Goal: Task Accomplishment & Management: Use online tool/utility

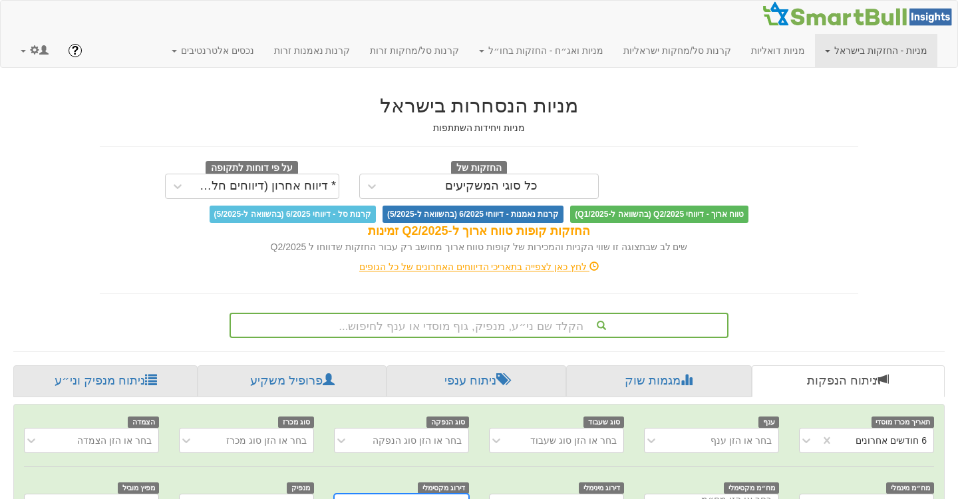
scroll to position [0, 2722]
click at [34, 51] on span at bounding box center [34, 49] width 9 height 9
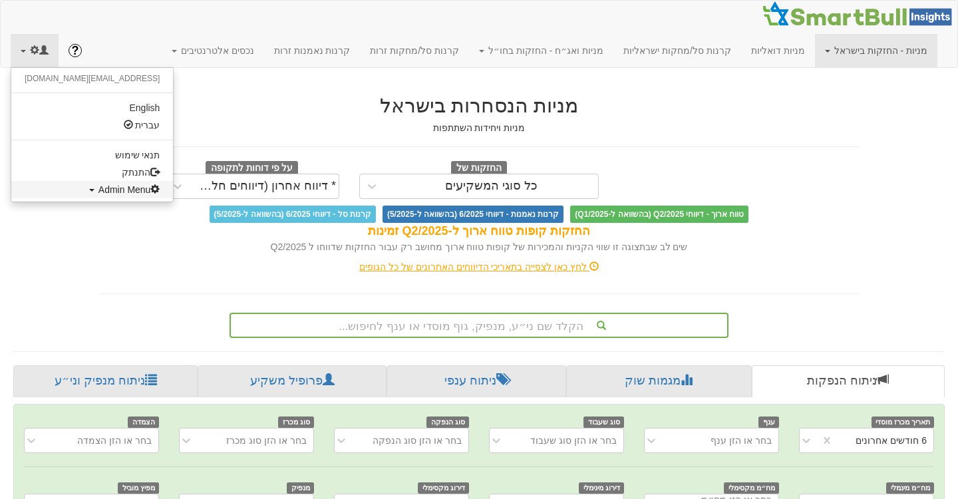
click at [98, 192] on span "Admin Menu" at bounding box center [129, 189] width 62 height 11
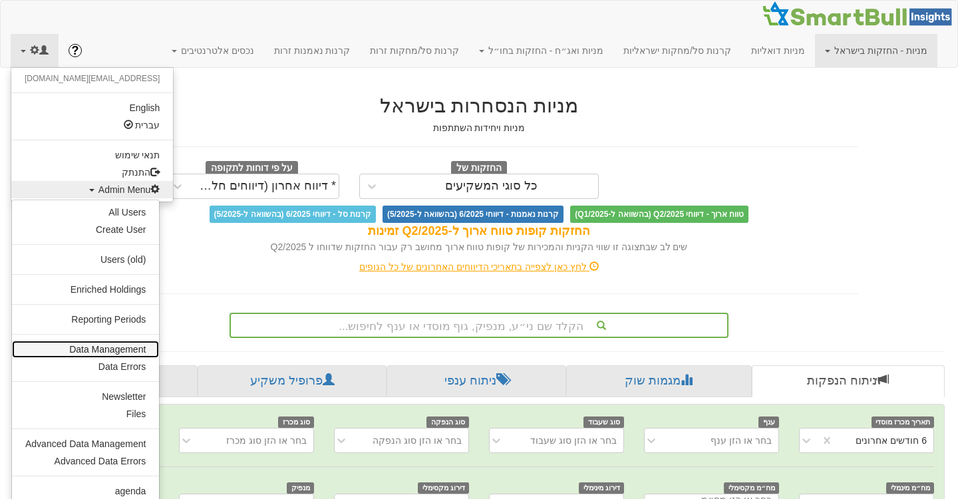
click at [72, 354] on link "Data Management" at bounding box center [85, 349] width 147 height 17
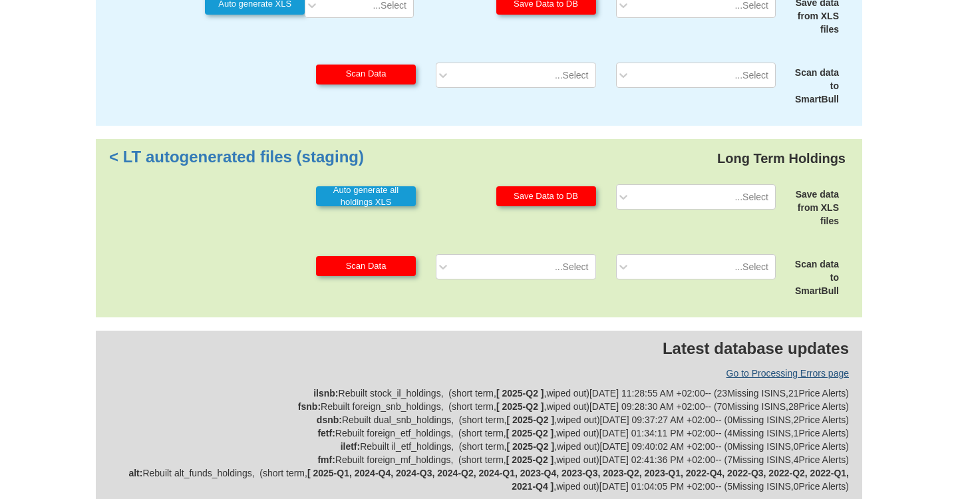
scroll to position [387, 0]
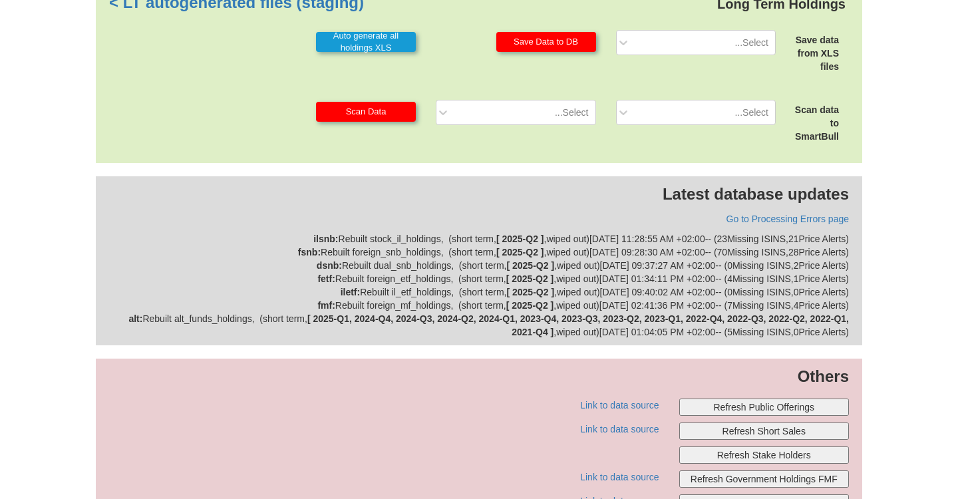
click at [751, 409] on button "Refresh Public Offerings" at bounding box center [764, 406] width 170 height 17
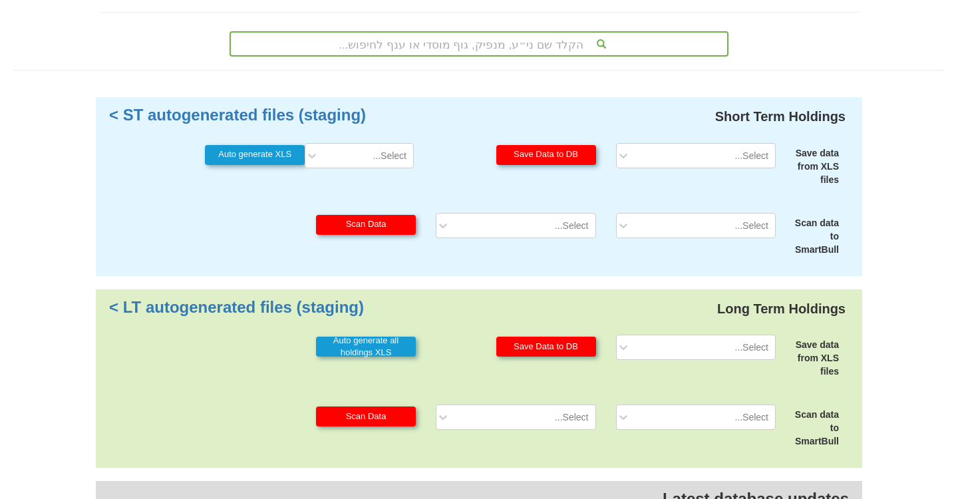
scroll to position [0, 0]
